Goal: Task Accomplishment & Management: Use online tool/utility

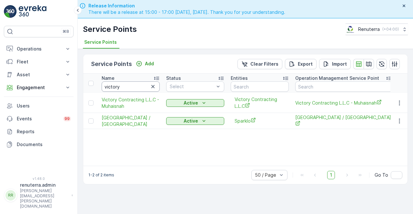
click at [125, 87] on input "victory" at bounding box center [131, 87] width 58 height 10
type input "v"
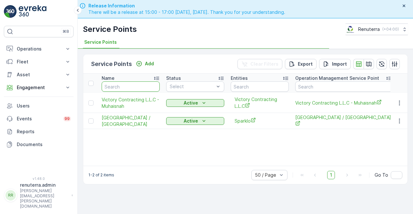
click at [125, 87] on input "text" at bounding box center [131, 87] width 58 height 10
click at [123, 89] on input "text" at bounding box center [131, 87] width 58 height 10
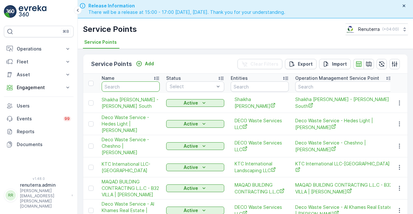
click at [123, 89] on input "text" at bounding box center [131, 87] width 58 height 10
type input "emrill"
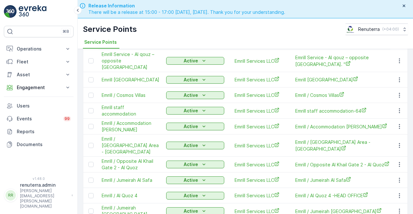
scroll to position [161, 0]
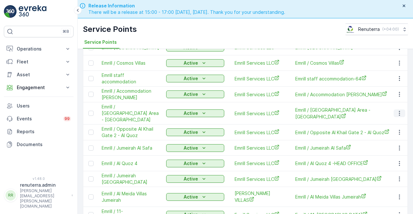
click at [399, 110] on icon "button" at bounding box center [399, 113] width 6 height 6
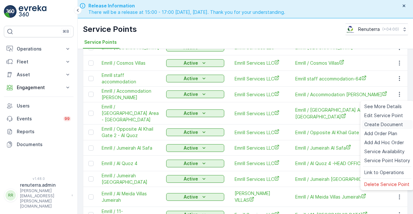
click at [372, 125] on span "Create Document" at bounding box center [383, 125] width 39 height 6
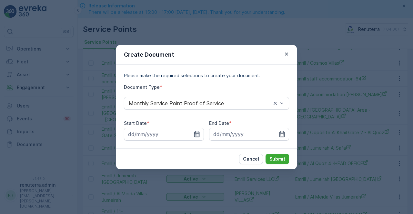
click at [195, 136] on icon "button" at bounding box center [196, 134] width 5 height 6
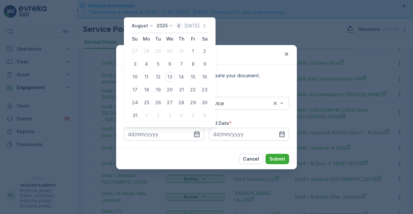
click at [179, 23] on icon "button" at bounding box center [178, 26] width 6 height 6
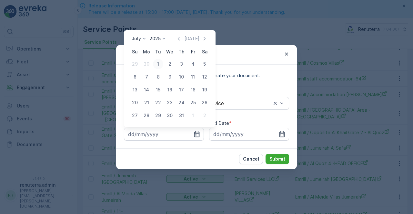
click at [157, 64] on div "1" at bounding box center [158, 64] width 10 height 10
type input "01.07.2025"
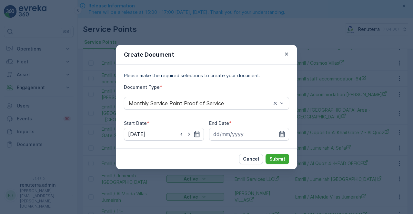
click at [283, 133] on icon "button" at bounding box center [282, 134] width 6 height 6
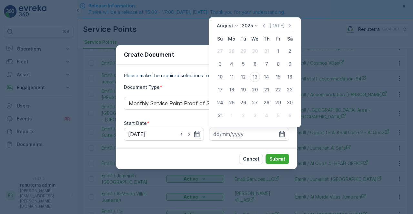
drag, startPoint x: 264, startPoint y: 24, endPoint x: 260, endPoint y: 37, distance: 13.6
click at [263, 24] on icon "button" at bounding box center [264, 26] width 6 height 6
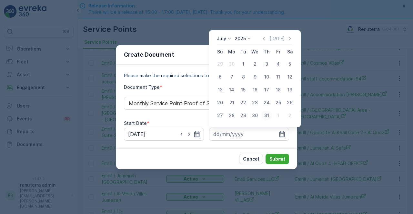
click at [265, 116] on div "31" at bounding box center [266, 116] width 10 height 10
type input "31.07.2025"
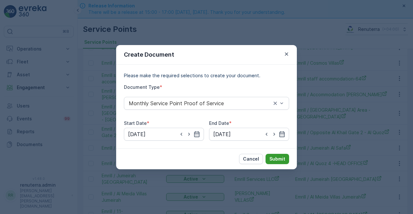
click at [276, 157] on p "Submit" at bounding box center [277, 159] width 16 height 6
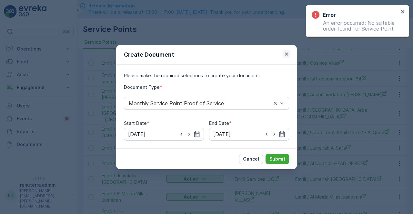
click at [283, 53] on icon "button" at bounding box center [286, 54] width 6 height 6
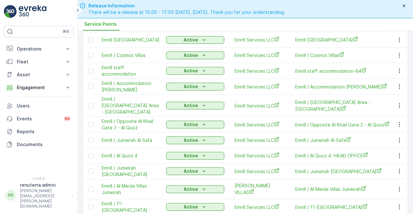
scroll to position [138, 0]
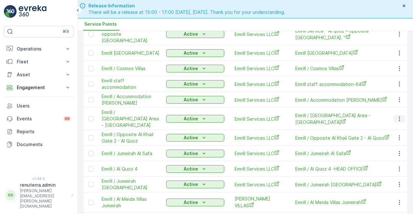
click at [401, 115] on button "button" at bounding box center [400, 119] width 12 height 8
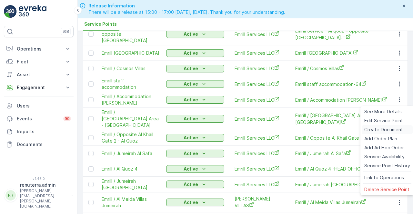
click at [374, 129] on span "Create Document" at bounding box center [383, 130] width 39 height 6
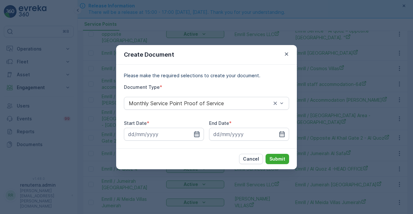
click at [199, 134] on icon "button" at bounding box center [196, 134] width 5 height 6
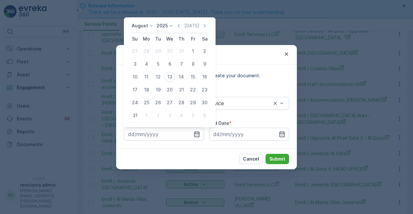
click at [180, 29] on icon "button" at bounding box center [178, 26] width 6 height 6
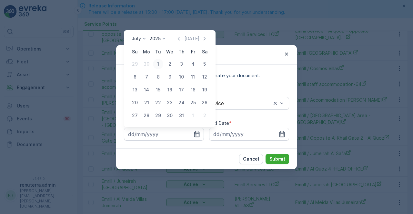
click at [159, 66] on div "1" at bounding box center [158, 64] width 10 height 10
type input "01.07.2025"
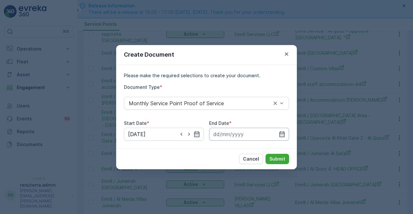
drag, startPoint x: 281, startPoint y: 134, endPoint x: 283, endPoint y: 129, distance: 6.4
click at [281, 131] on icon "button" at bounding box center [282, 134] width 6 height 6
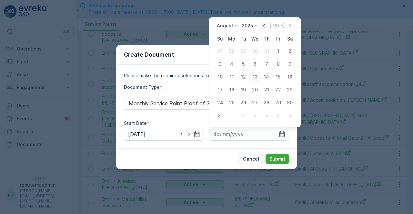
click at [265, 27] on icon "button" at bounding box center [264, 26] width 6 height 6
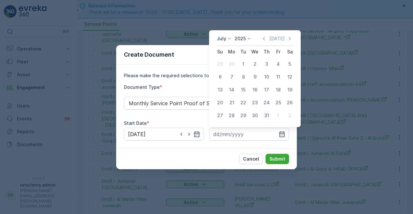
click at [264, 117] on div "31" at bounding box center [266, 116] width 10 height 10
type input "31.07.2025"
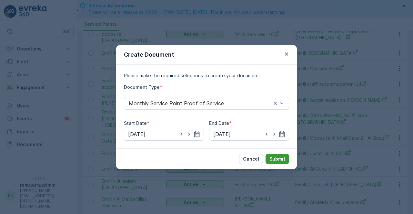
click at [276, 159] on p "Submit" at bounding box center [277, 159] width 16 height 6
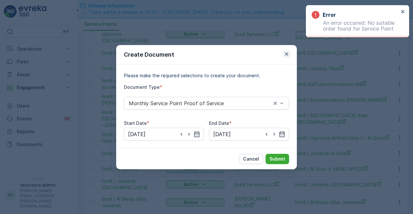
click at [286, 57] on icon "button" at bounding box center [286, 54] width 6 height 6
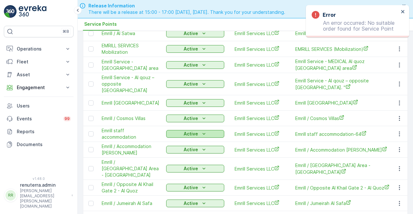
scroll to position [73, 0]
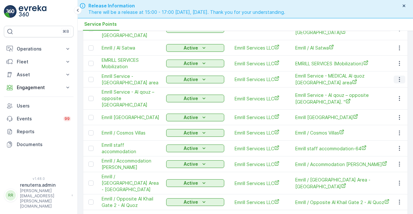
click at [398, 76] on icon "button" at bounding box center [399, 79] width 6 height 6
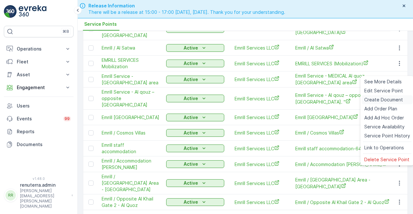
click at [373, 100] on span "Create Document" at bounding box center [383, 100] width 39 height 6
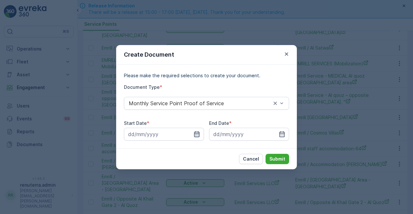
drag, startPoint x: 196, startPoint y: 134, endPoint x: 196, endPoint y: 131, distance: 3.2
click at [196, 134] on icon "button" at bounding box center [197, 134] width 6 height 6
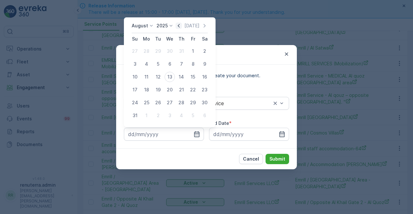
click at [179, 26] on icon "button" at bounding box center [178, 26] width 6 height 6
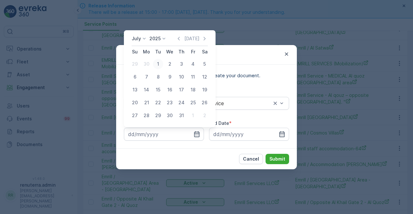
click at [158, 64] on div "1" at bounding box center [158, 64] width 10 height 10
type input "01.07.2025"
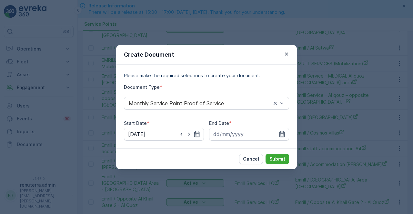
click at [279, 134] on icon "button" at bounding box center [282, 134] width 6 height 6
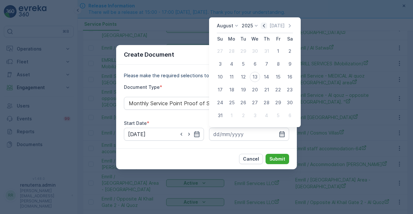
click at [265, 25] on icon "button" at bounding box center [264, 26] width 2 height 4
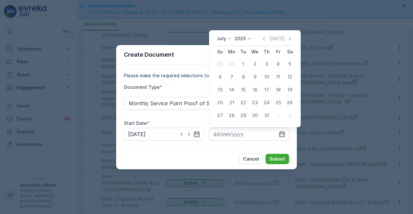
drag, startPoint x: 266, startPoint y: 115, endPoint x: 266, endPoint y: 120, distance: 5.5
click at [266, 115] on div "31" at bounding box center [266, 116] width 10 height 10
type input "31.07.2025"
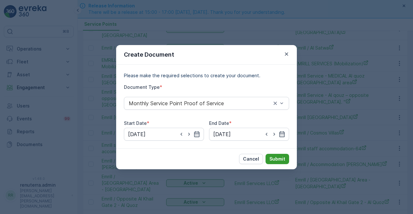
click at [272, 155] on button "Submit" at bounding box center [277, 159] width 24 height 10
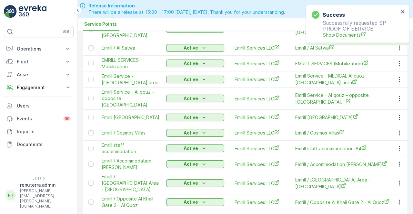
click at [331, 34] on span "Show Documents" at bounding box center [361, 35] width 76 height 7
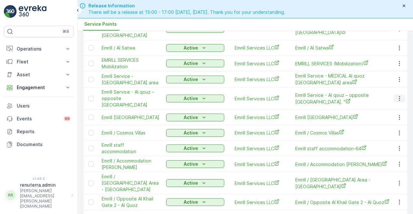
click at [396, 95] on icon "button" at bounding box center [399, 98] width 6 height 6
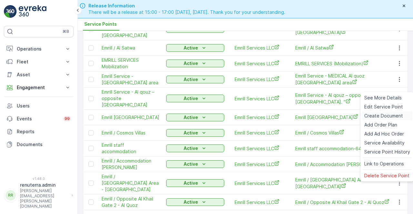
click at [374, 117] on span "Create Document" at bounding box center [383, 116] width 39 height 6
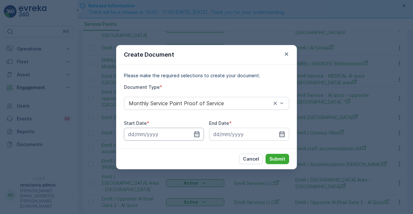
drag, startPoint x: 197, startPoint y: 135, endPoint x: 194, endPoint y: 128, distance: 6.8
click at [197, 134] on icon "button" at bounding box center [197, 134] width 6 height 6
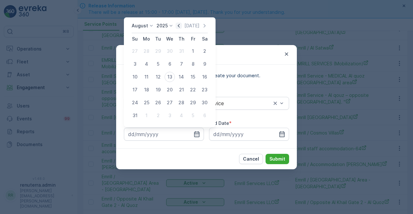
click at [182, 26] on icon "button" at bounding box center [178, 26] width 6 height 6
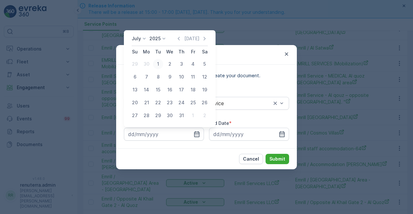
click at [158, 65] on div "1" at bounding box center [158, 64] width 10 height 10
type input "01.07.2025"
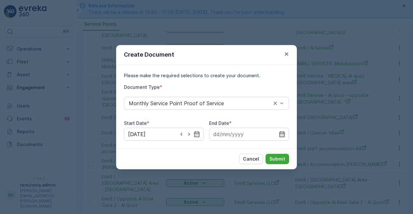
click at [280, 132] on icon "button" at bounding box center [282, 134] width 6 height 6
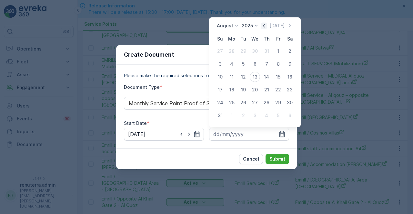
click at [267, 26] on icon "button" at bounding box center [264, 26] width 6 height 6
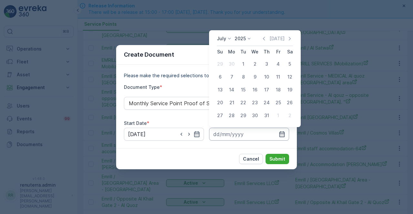
drag, startPoint x: 268, startPoint y: 115, endPoint x: 268, endPoint y: 130, distance: 15.2
click at [268, 115] on div "31" at bounding box center [266, 116] width 10 height 10
type input "31.07.2025"
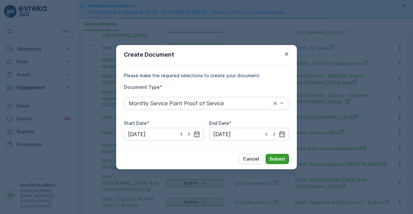
click at [277, 160] on p "Submit" at bounding box center [277, 159] width 16 height 6
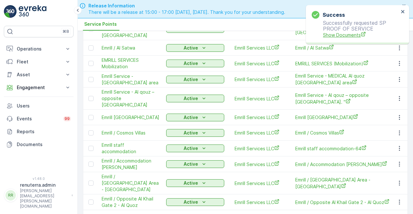
click at [344, 36] on span "Show Documents" at bounding box center [361, 35] width 76 height 7
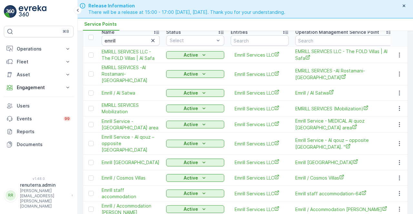
scroll to position [18, 0]
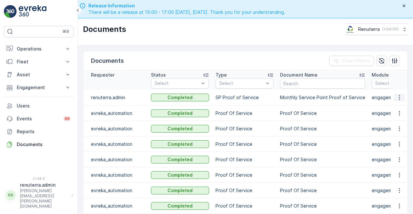
click at [397, 100] on icon "button" at bounding box center [399, 98] width 6 height 6
click at [397, 105] on span "See Details" at bounding box center [401, 107] width 25 height 6
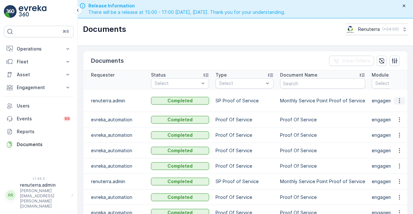
click at [396, 98] on icon "button" at bounding box center [399, 101] width 6 height 6
click at [396, 105] on span "See Details" at bounding box center [401, 107] width 25 height 6
